Goal: Find specific page/section: Find specific page/section

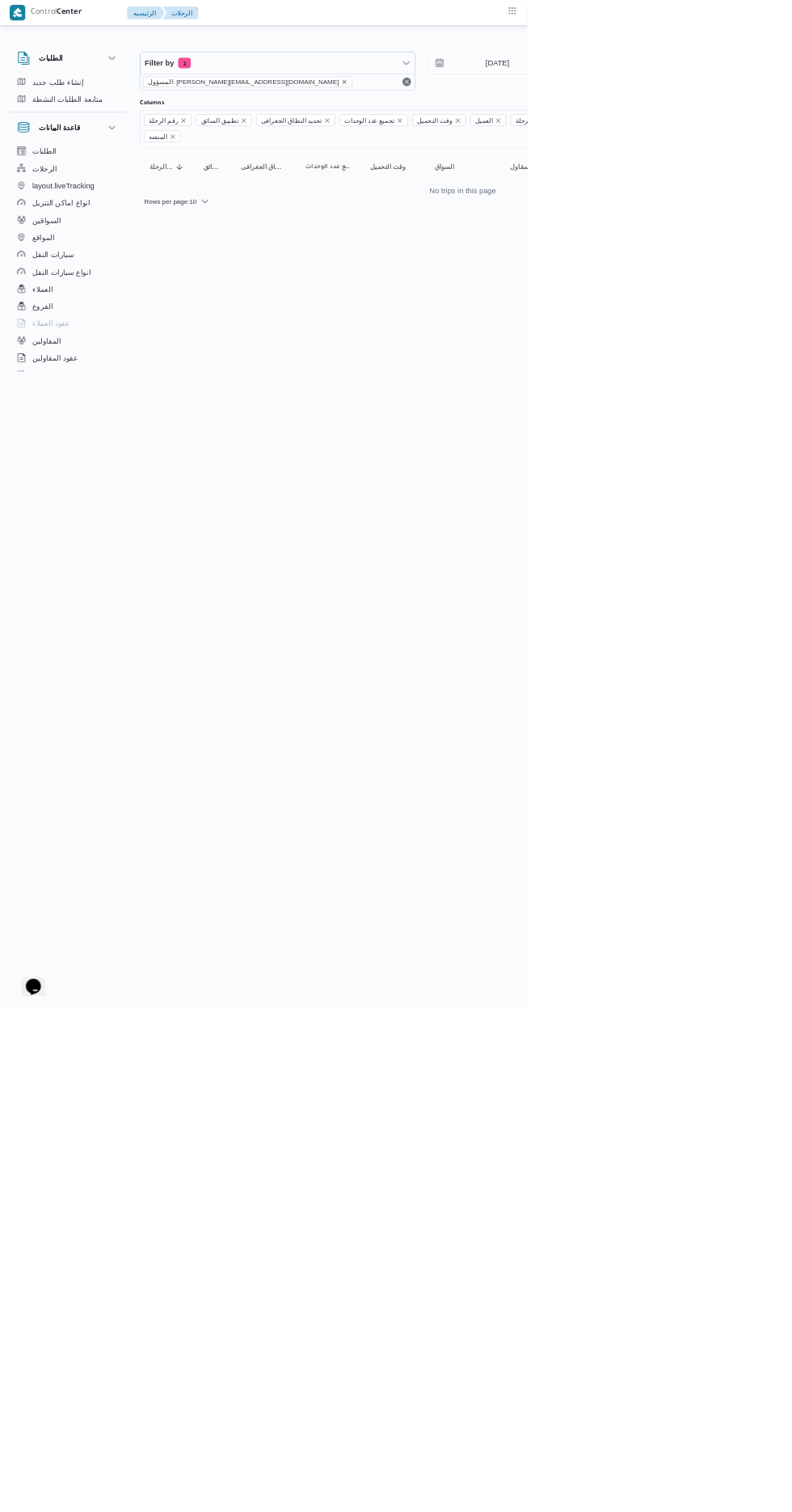
click at [514, 122] on icon "remove selected entity" at bounding box center [517, 122] width 7 height 7
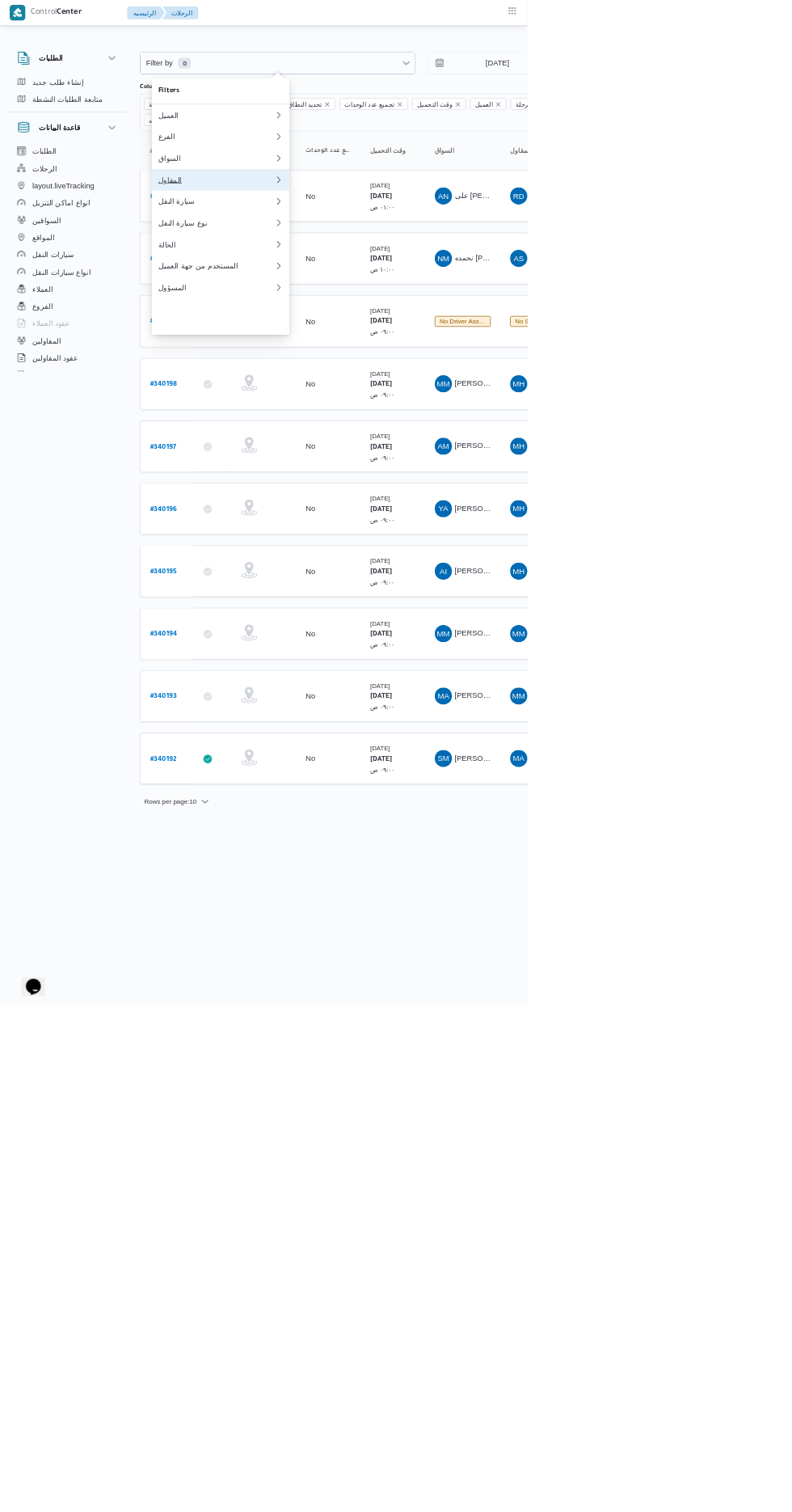
click at [350, 277] on div "المقاول" at bounding box center [325, 270] width 174 height 13
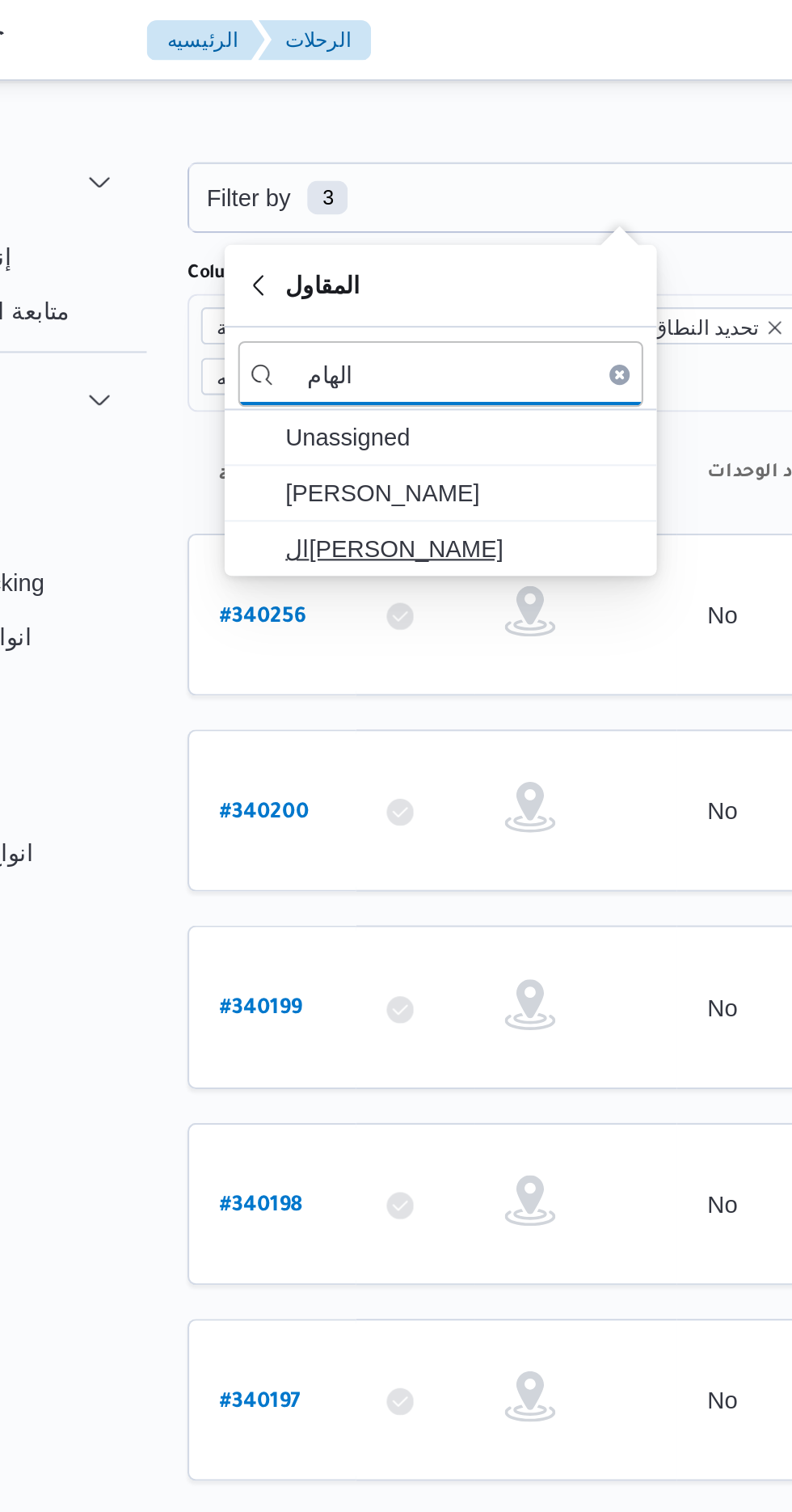
type input "الهام"
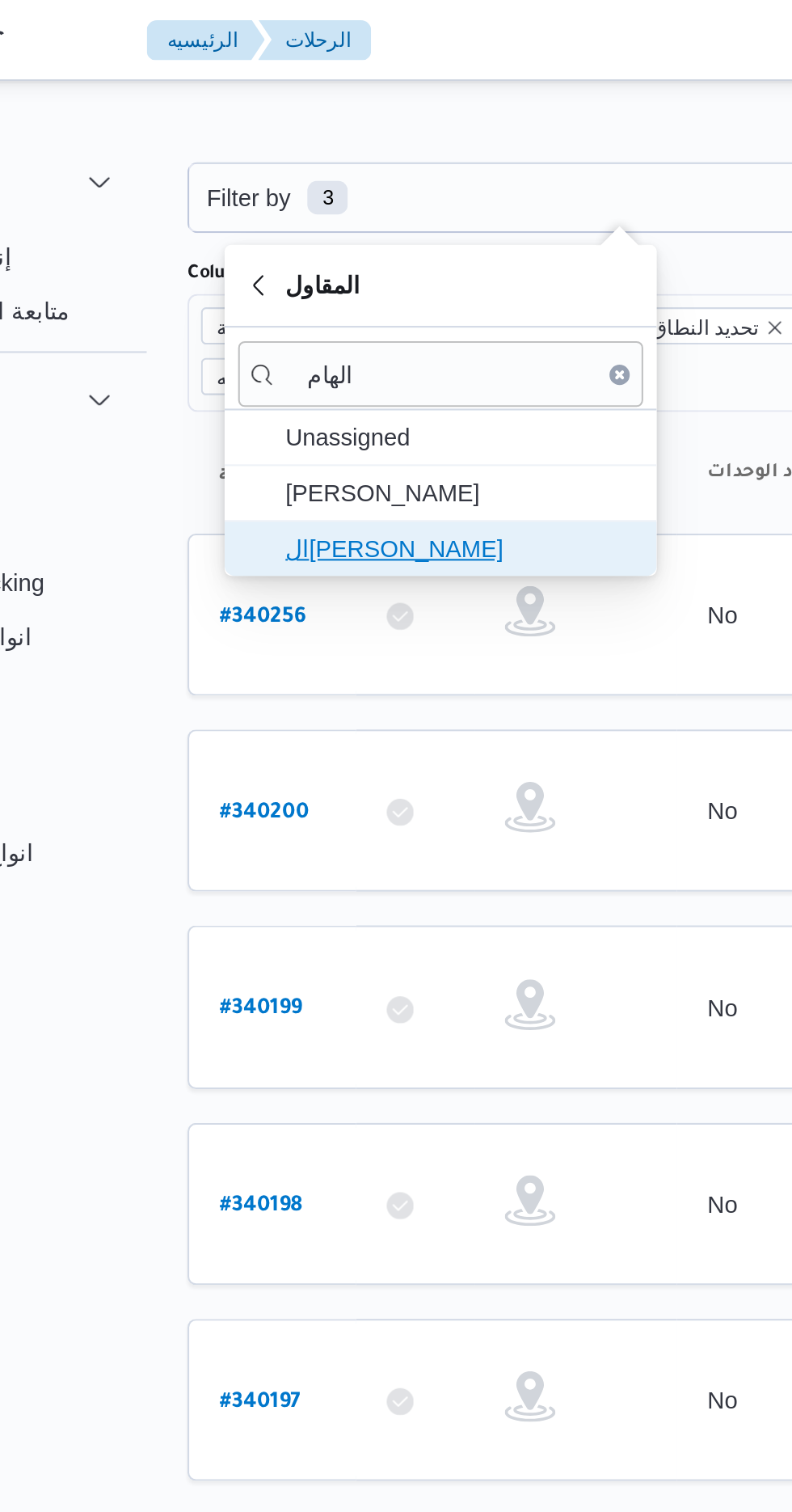
click at [360, 262] on span "ال[PERSON_NAME]" at bounding box center [340, 263] width 168 height 19
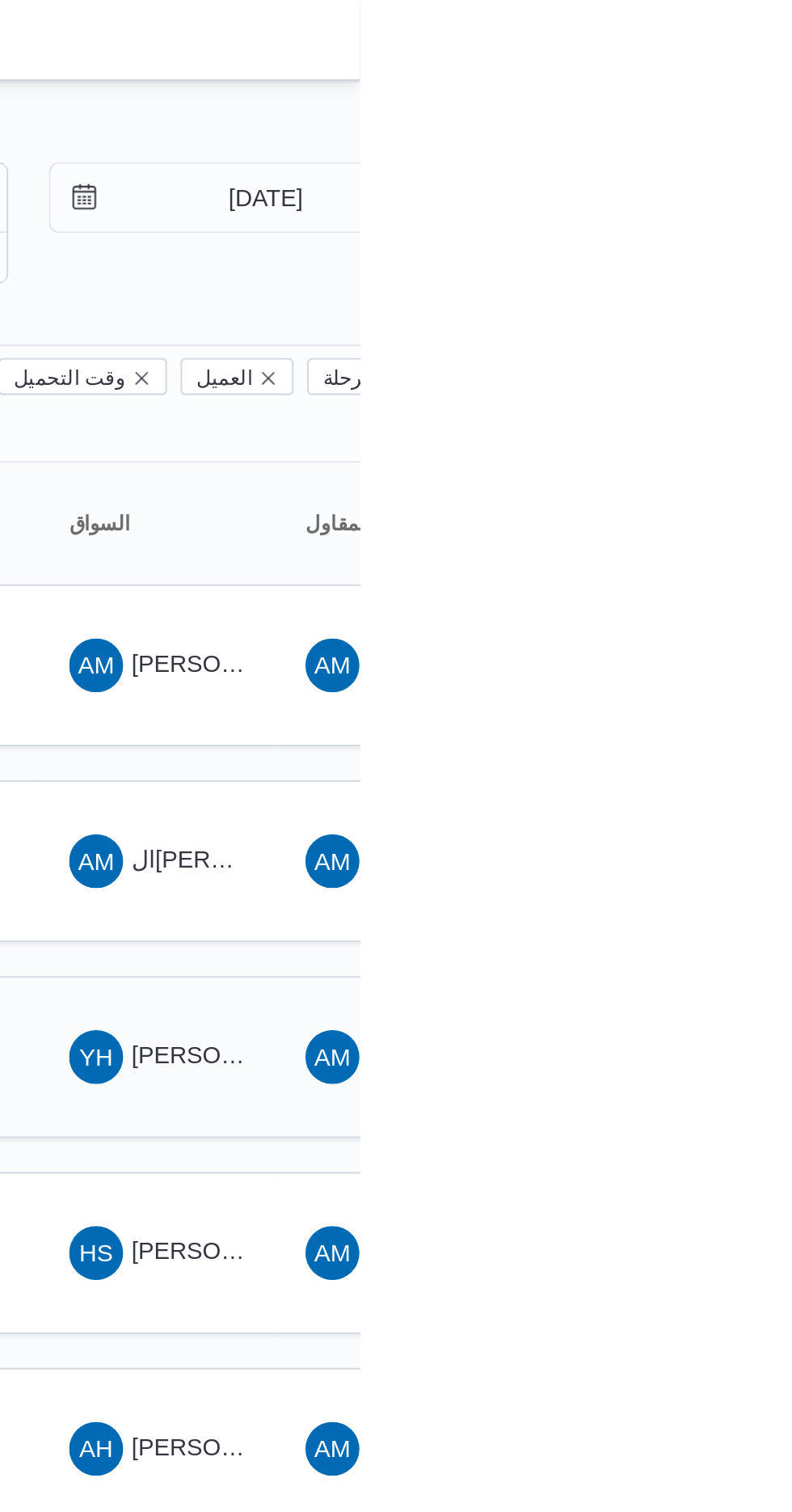
click at [725, 499] on span "[PERSON_NAME] [PERSON_NAME]" at bounding box center [778, 505] width 189 height 13
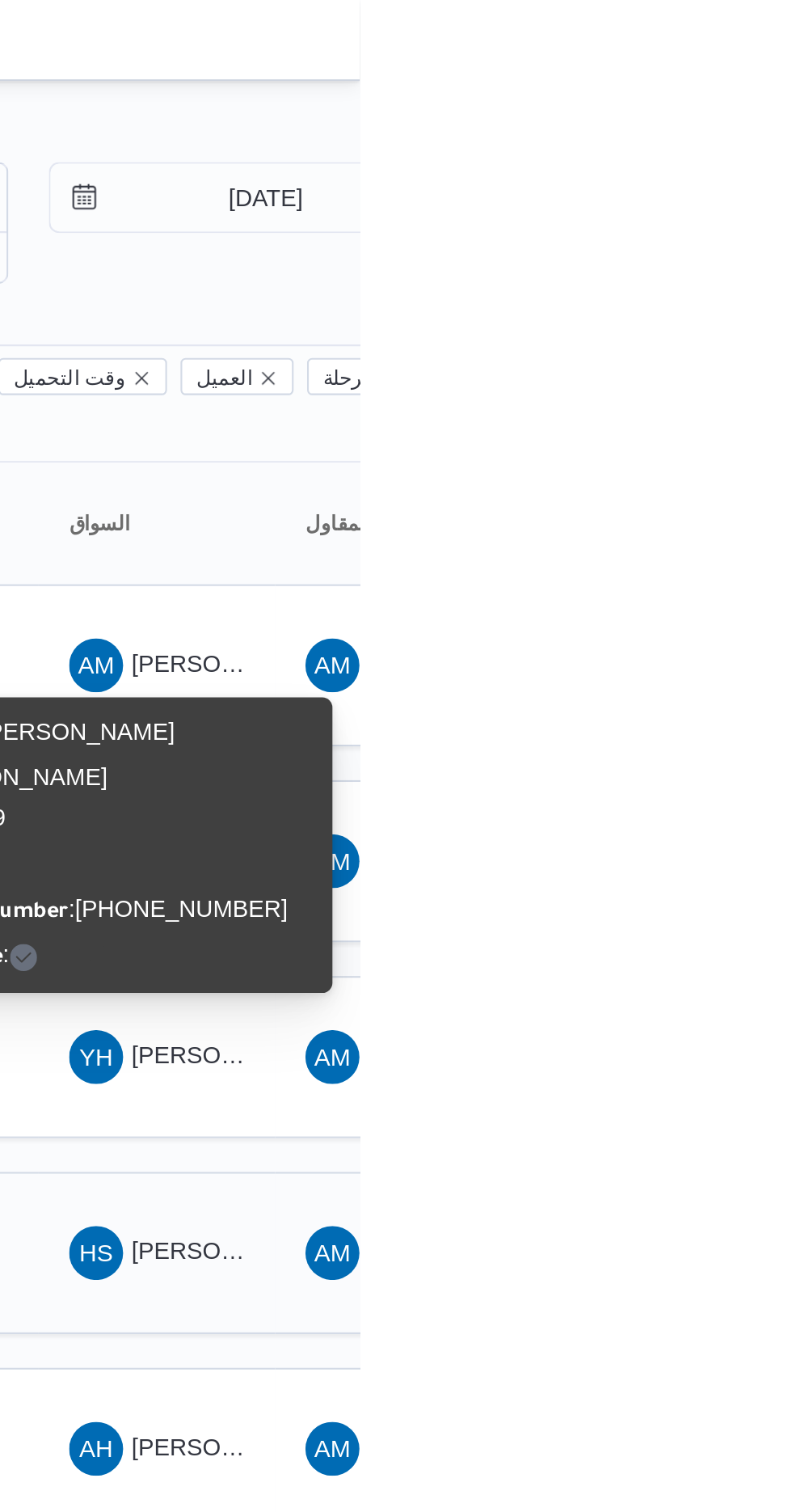
click at [704, 587] on span "HS [PERSON_NAME]" at bounding box center [694, 599] width 84 height 26
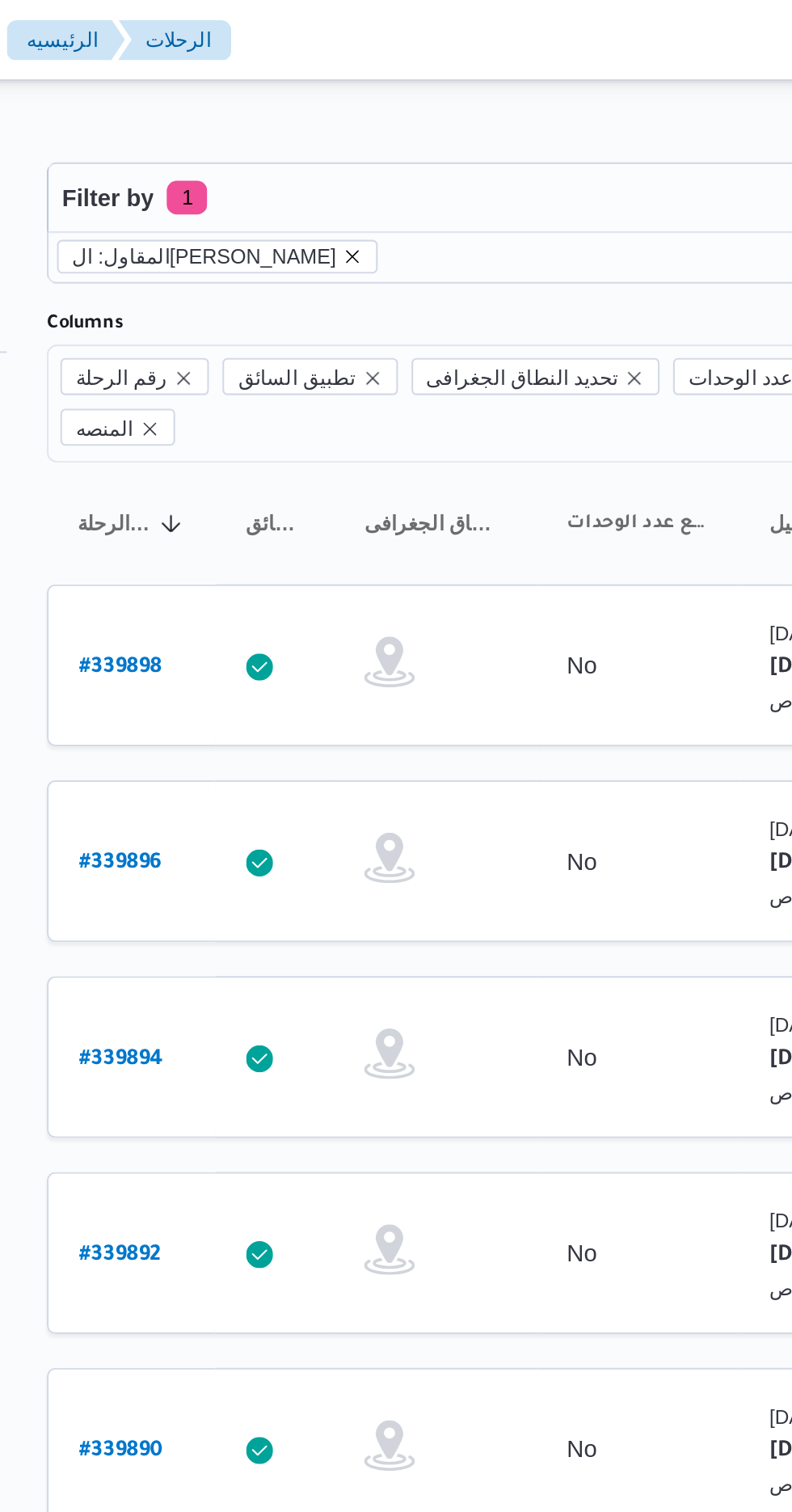
click at [354, 122] on icon "remove selected entity" at bounding box center [357, 122] width 7 height 7
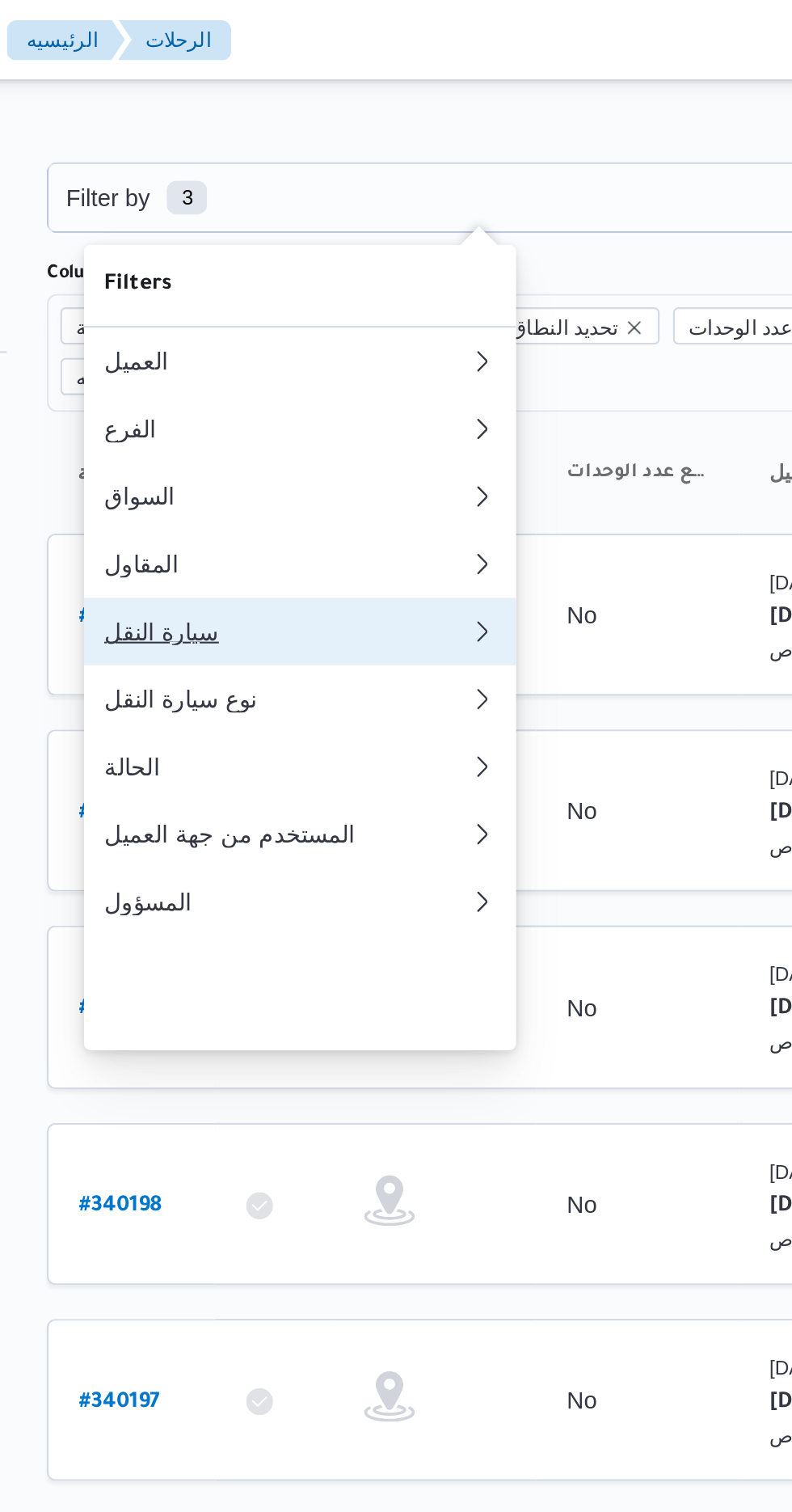
click at [304, 309] on div "سيارة النقل" at bounding box center [325, 302] width 174 height 13
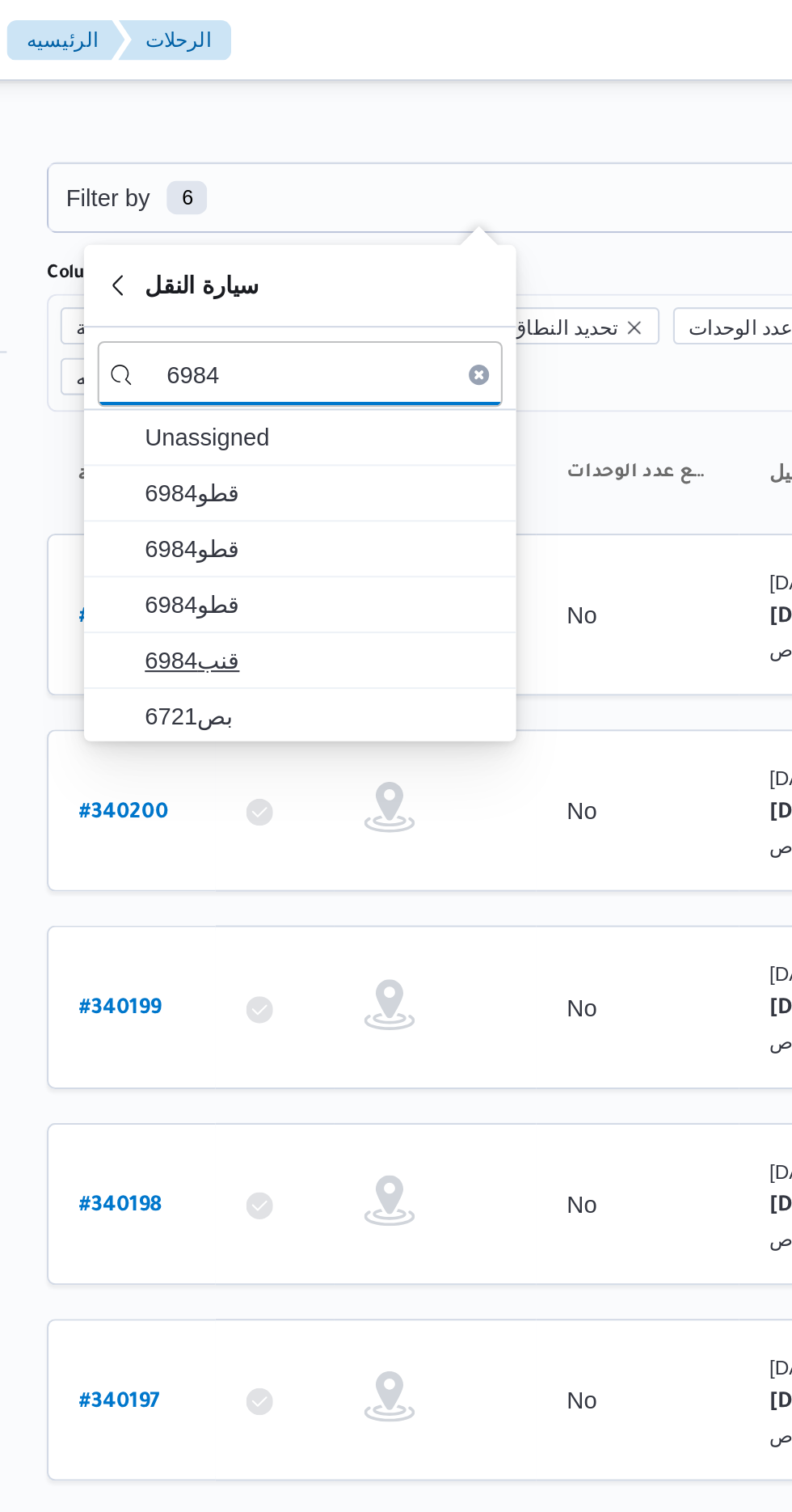
type input "6984"
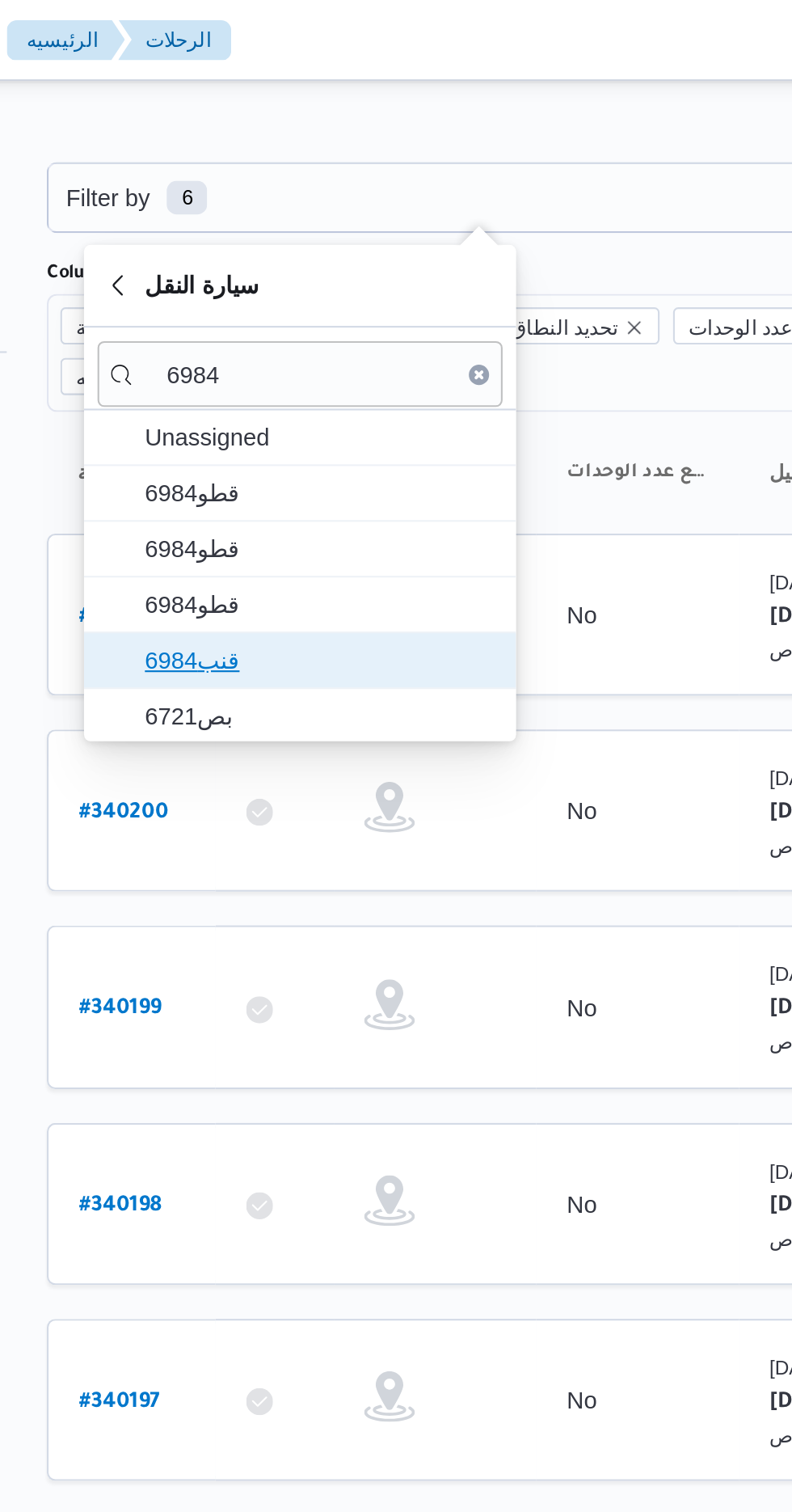
click at [332, 314] on span "قنب6984" at bounding box center [340, 316] width 168 height 19
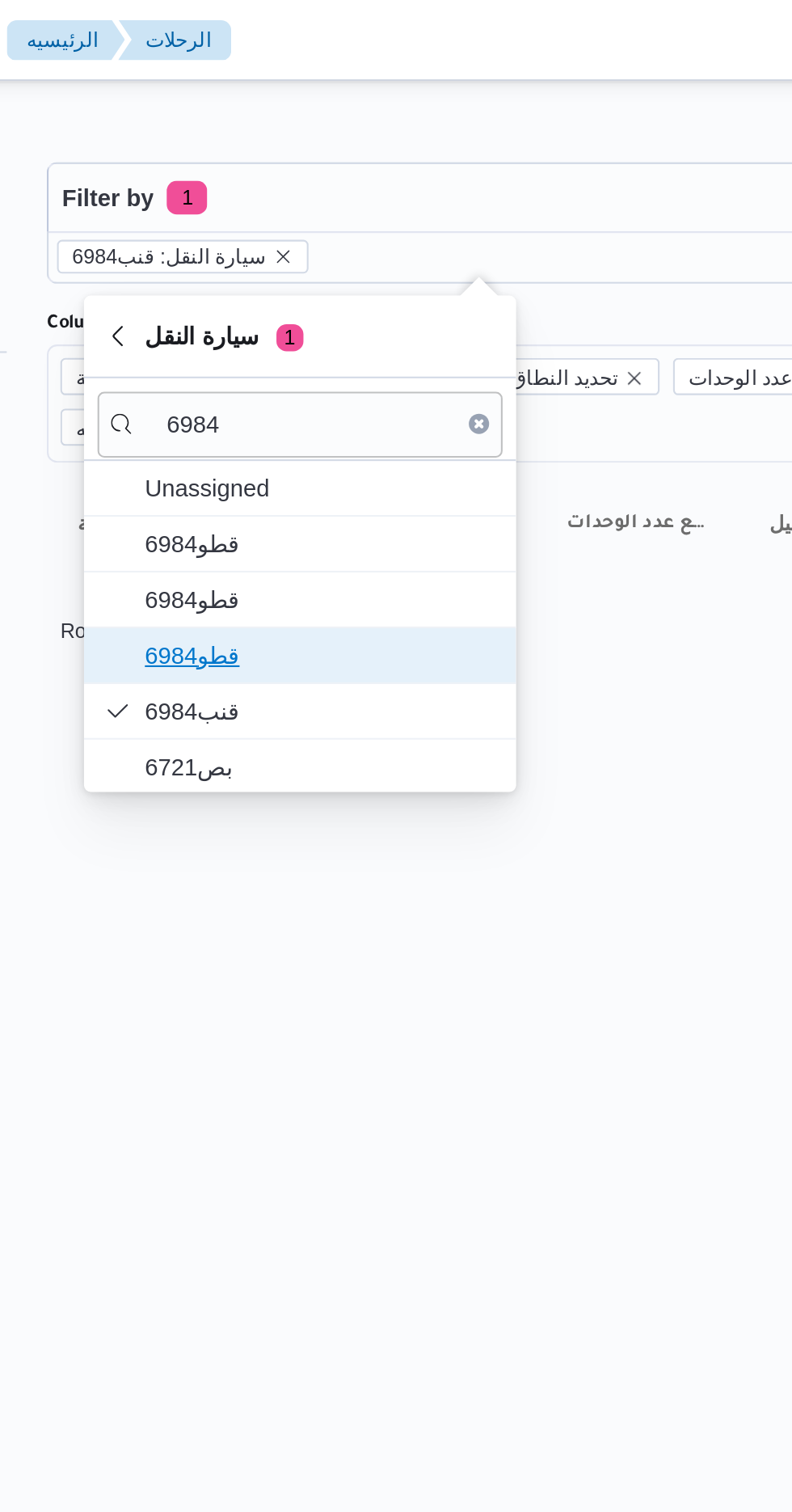
click at [361, 310] on span "قطو6984" at bounding box center [340, 314] width 168 height 19
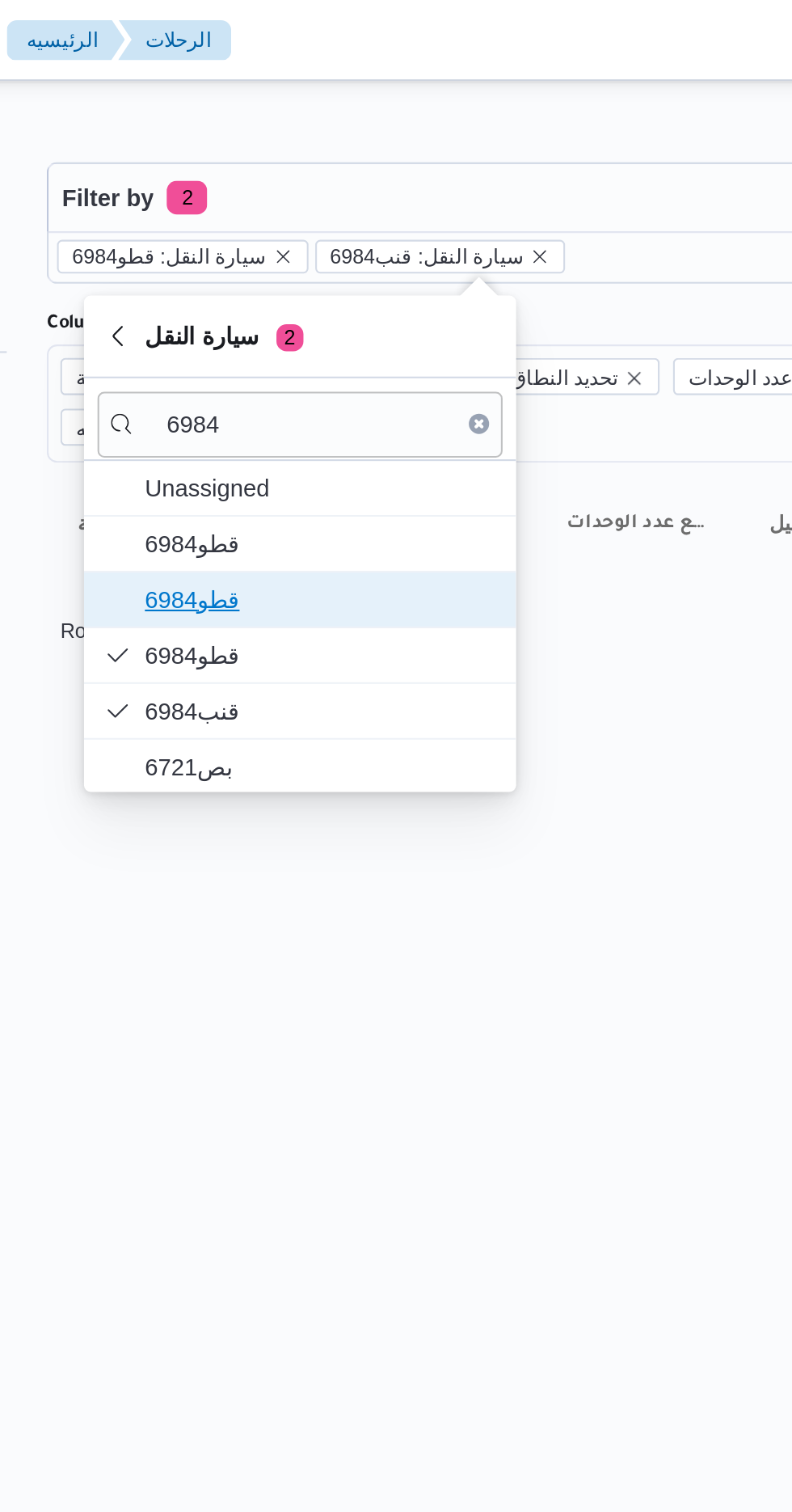
click at [357, 283] on span "قطو6984" at bounding box center [340, 287] width 168 height 19
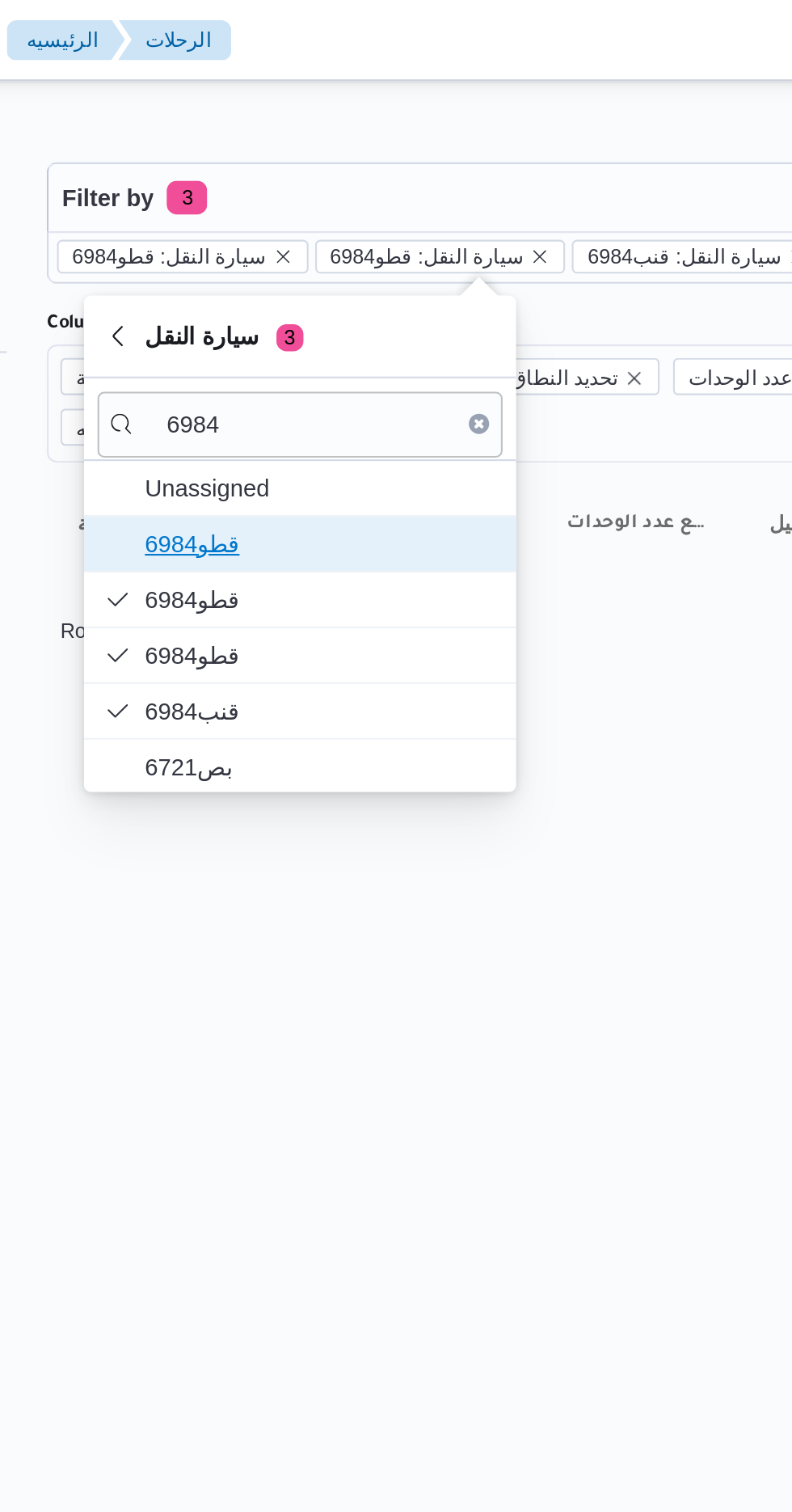
click at [350, 257] on span "6984قطو" at bounding box center [340, 260] width 168 height 19
